Goal: Check status: Check status

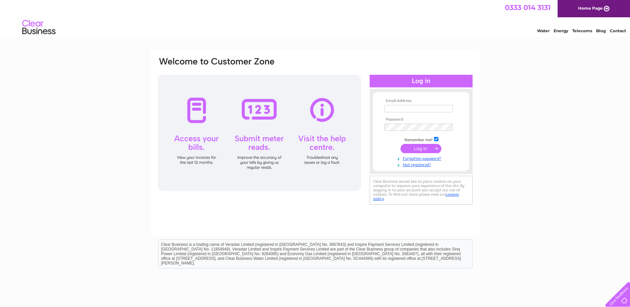
type input "[EMAIL_ADDRESS][DOMAIN_NAME]"
click at [425, 148] on input "submit" at bounding box center [420, 148] width 41 height 9
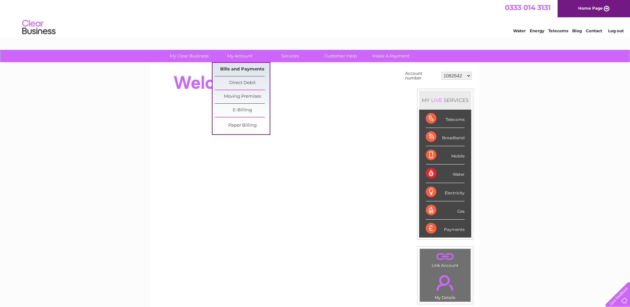
click at [238, 68] on link "Bills and Payments" at bounding box center [242, 69] width 55 height 13
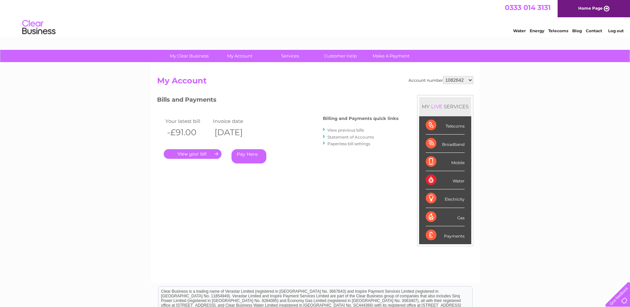
click at [468, 80] on select "1082642 30324115" at bounding box center [458, 80] width 30 height 8
select select "30324115"
click at [443, 76] on select "1082642 30324115" at bounding box center [458, 80] width 30 height 8
